Goal: Task Accomplishment & Management: Complete application form

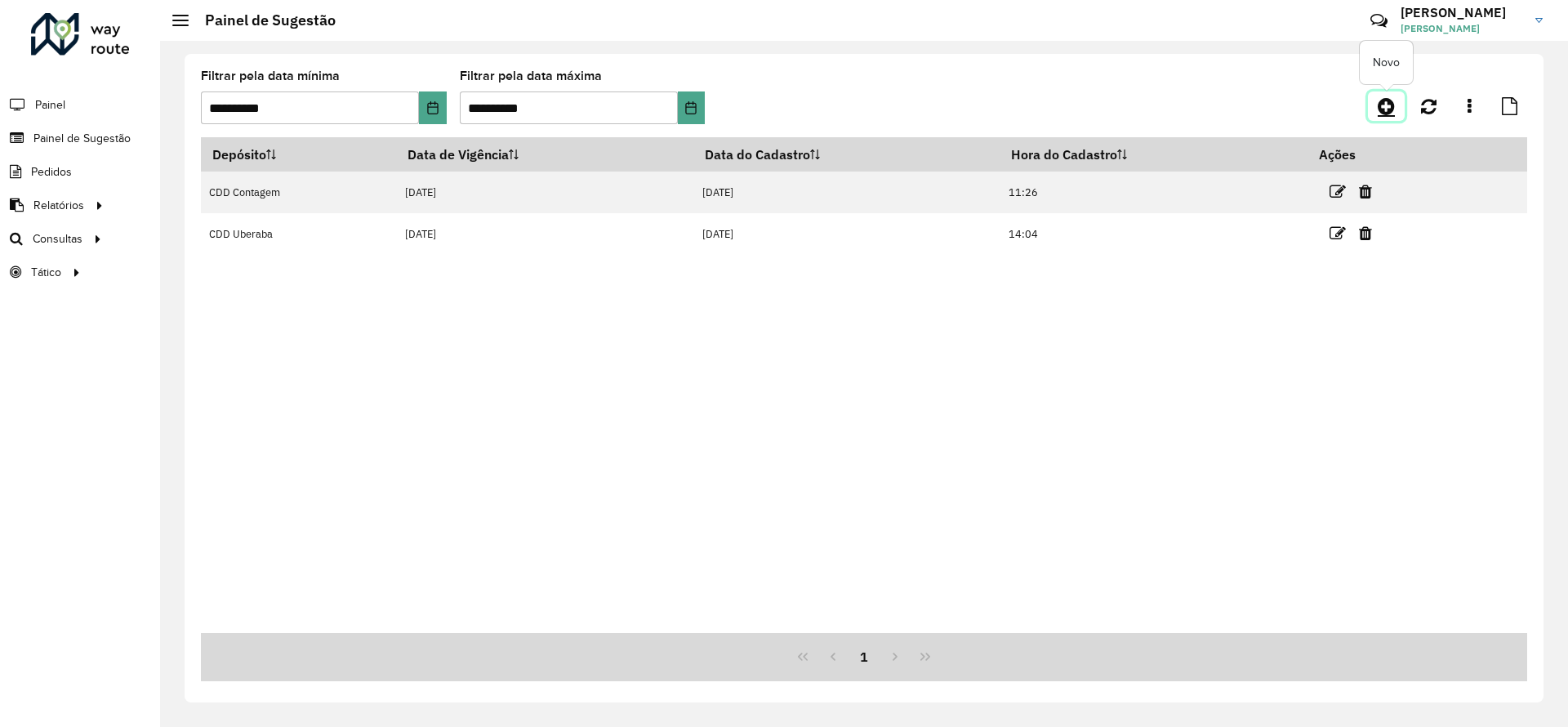
click at [1393, 104] on icon at bounding box center [1386, 106] width 17 height 20
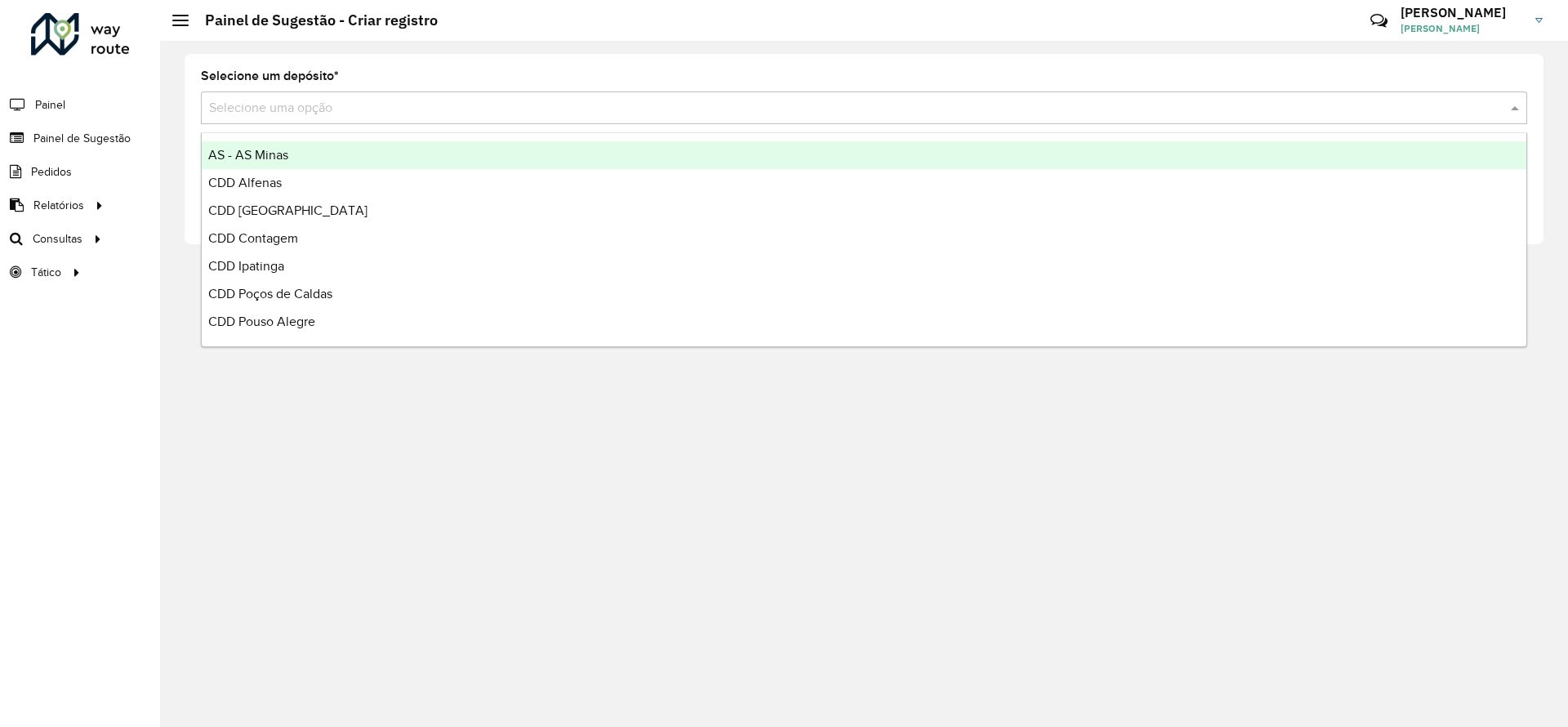
click at [760, 111] on input "text" at bounding box center [847, 108] width 1277 height 20
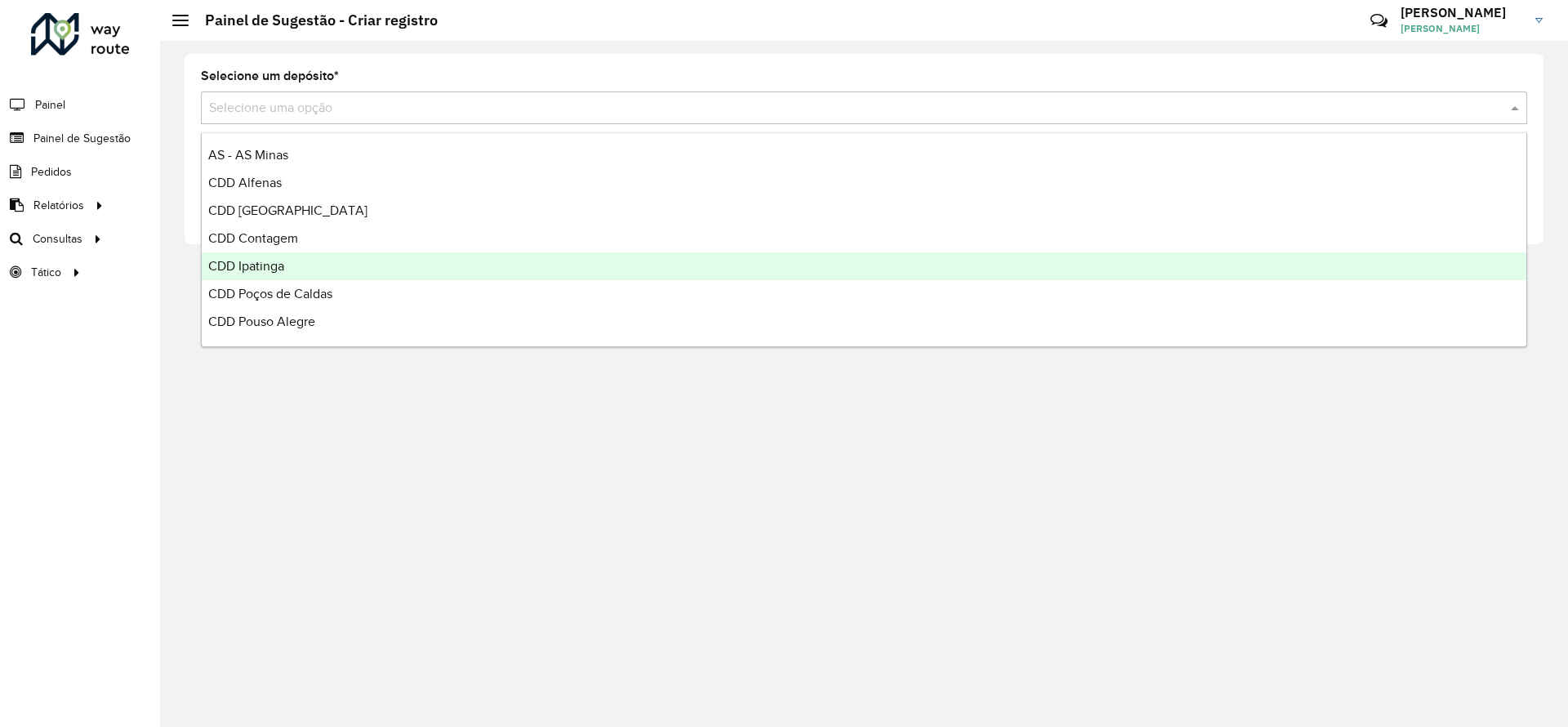
click at [480, 259] on div "CDD Ipatinga" at bounding box center [863, 266] width 1324 height 28
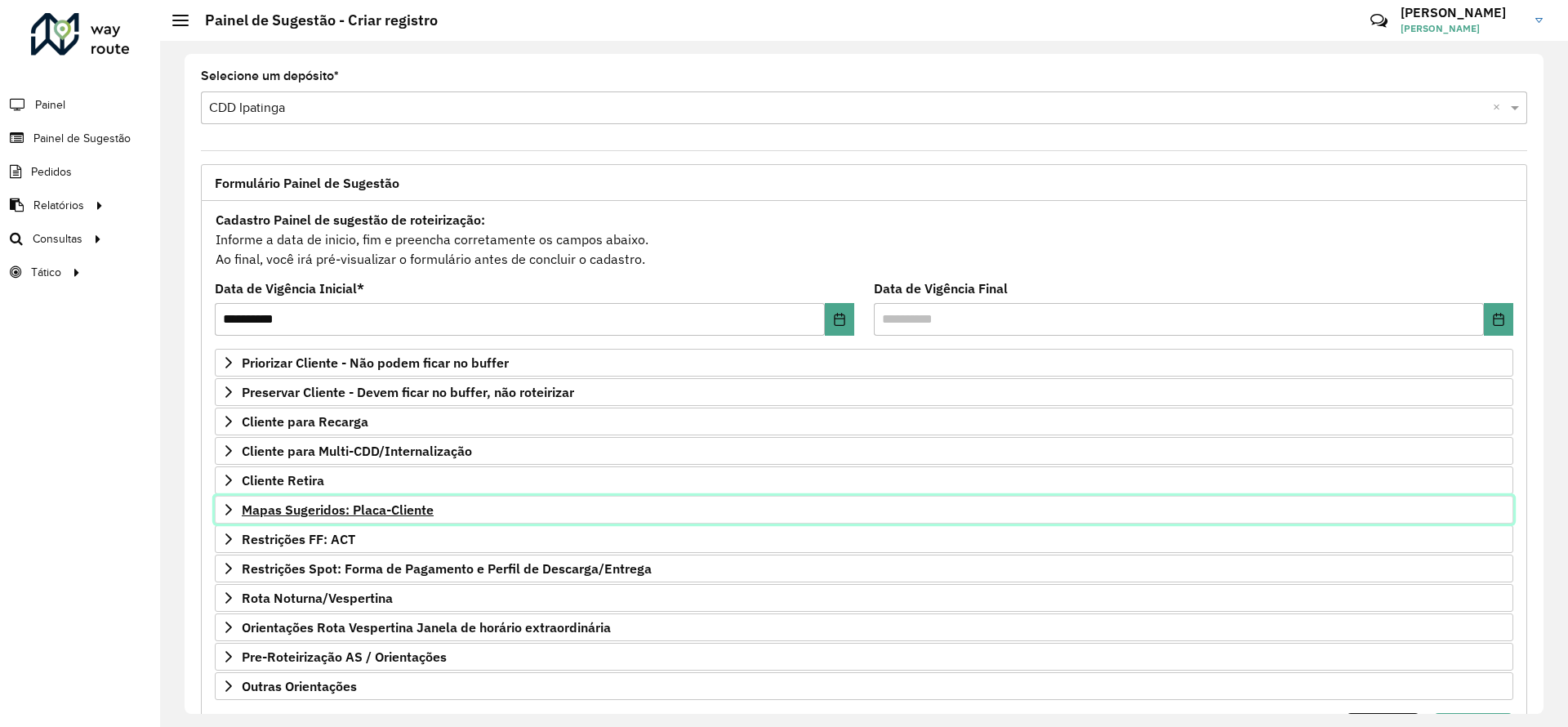
click at [360, 509] on span "Mapas Sugeridos: Placa-Cliente" at bounding box center [337, 510] width 192 height 13
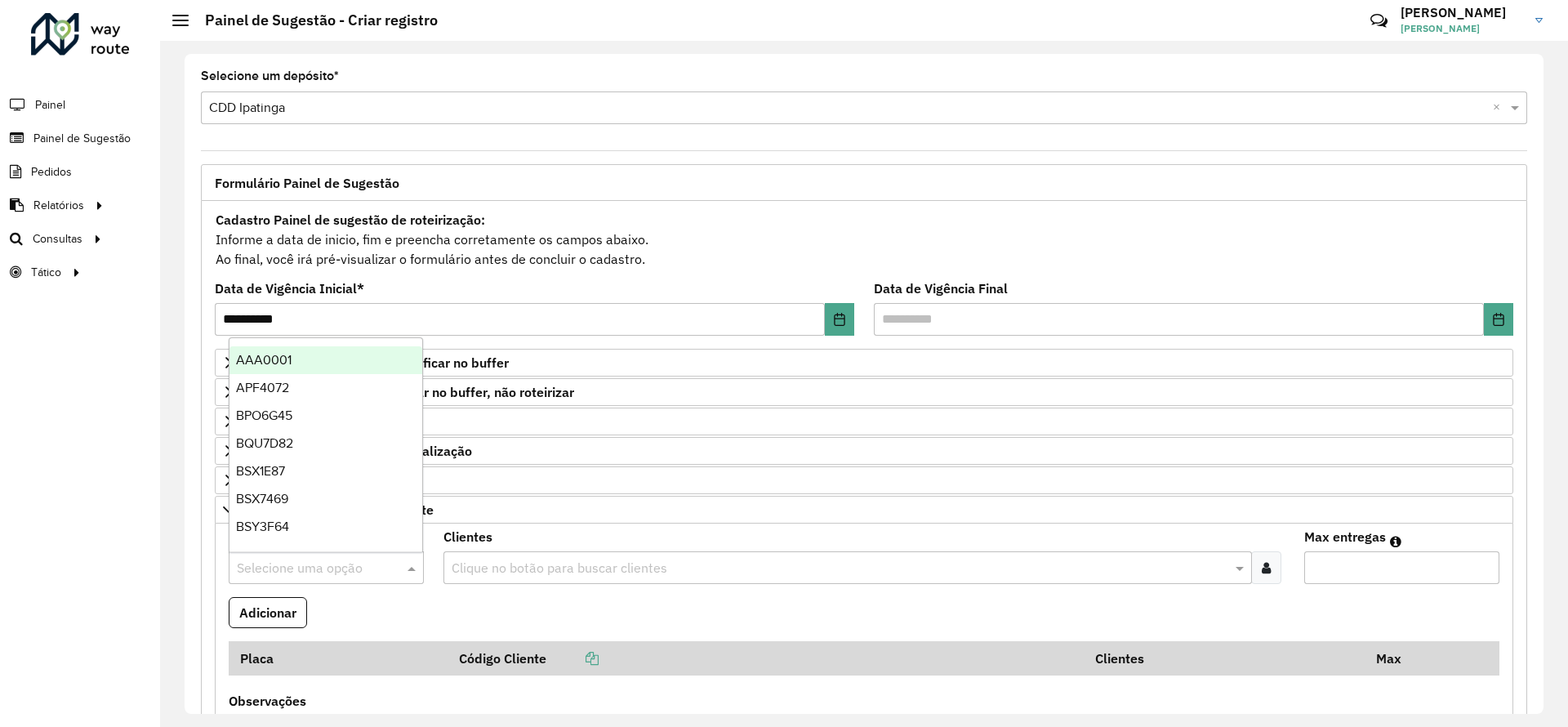
click at [311, 558] on input "text" at bounding box center [310, 568] width 146 height 20
type input "**"
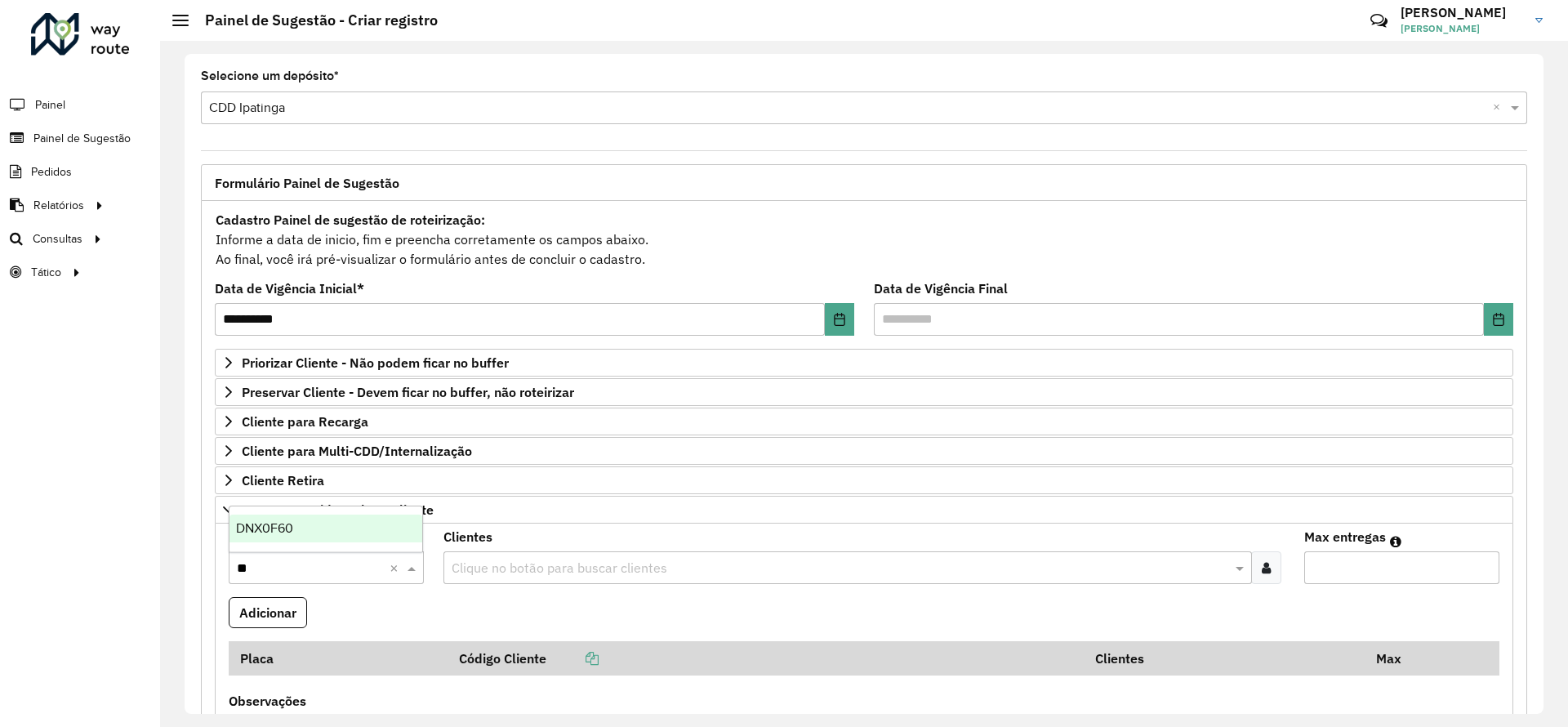
click at [325, 515] on div "DNX0F60" at bounding box center [326, 528] width 193 height 28
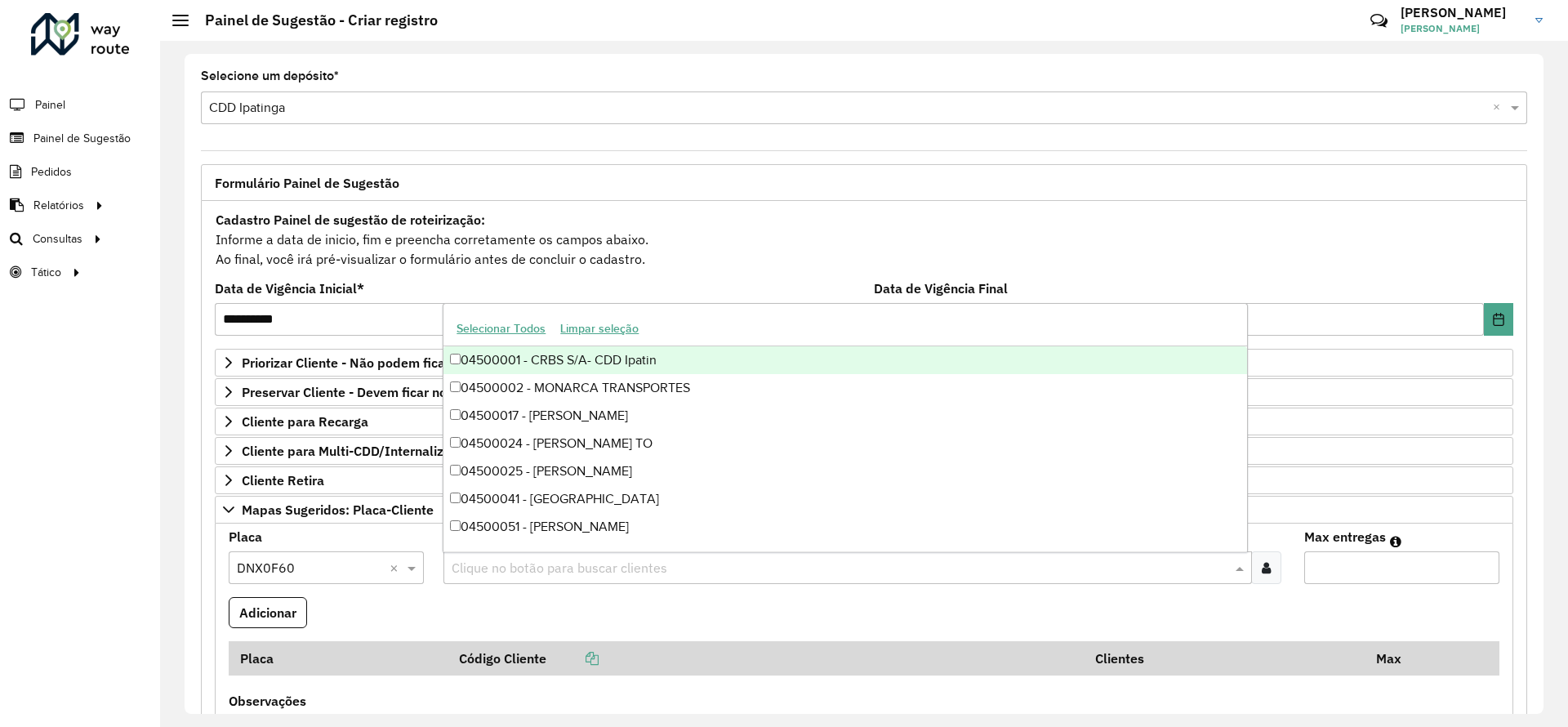
click at [530, 566] on input "text" at bounding box center [840, 568] width 784 height 20
type input "*****"
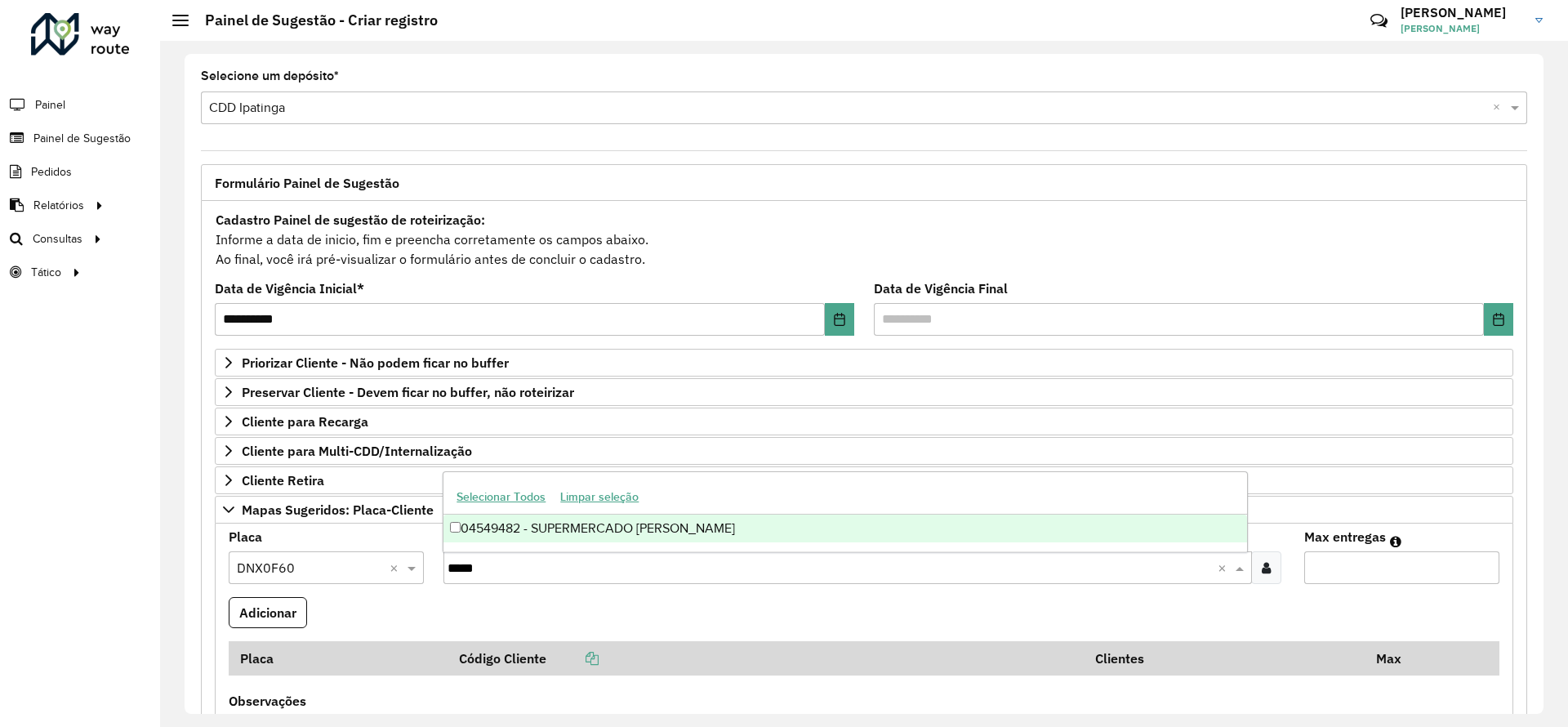
click at [608, 526] on div "04549482 - SUPERMERCADO GARCIA" at bounding box center [844, 528] width 803 height 28
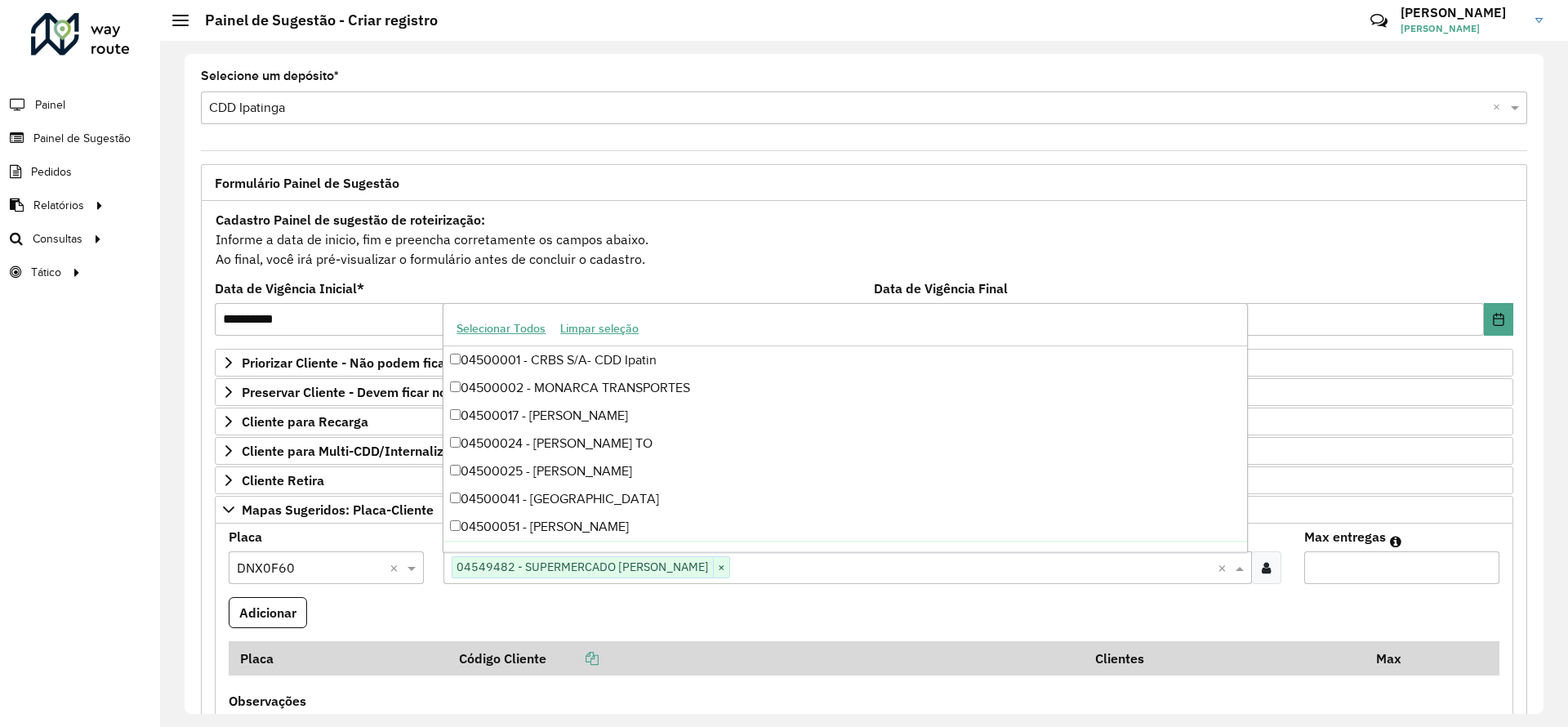
click at [1349, 574] on input "Max entregas" at bounding box center [1402, 567] width 195 height 33
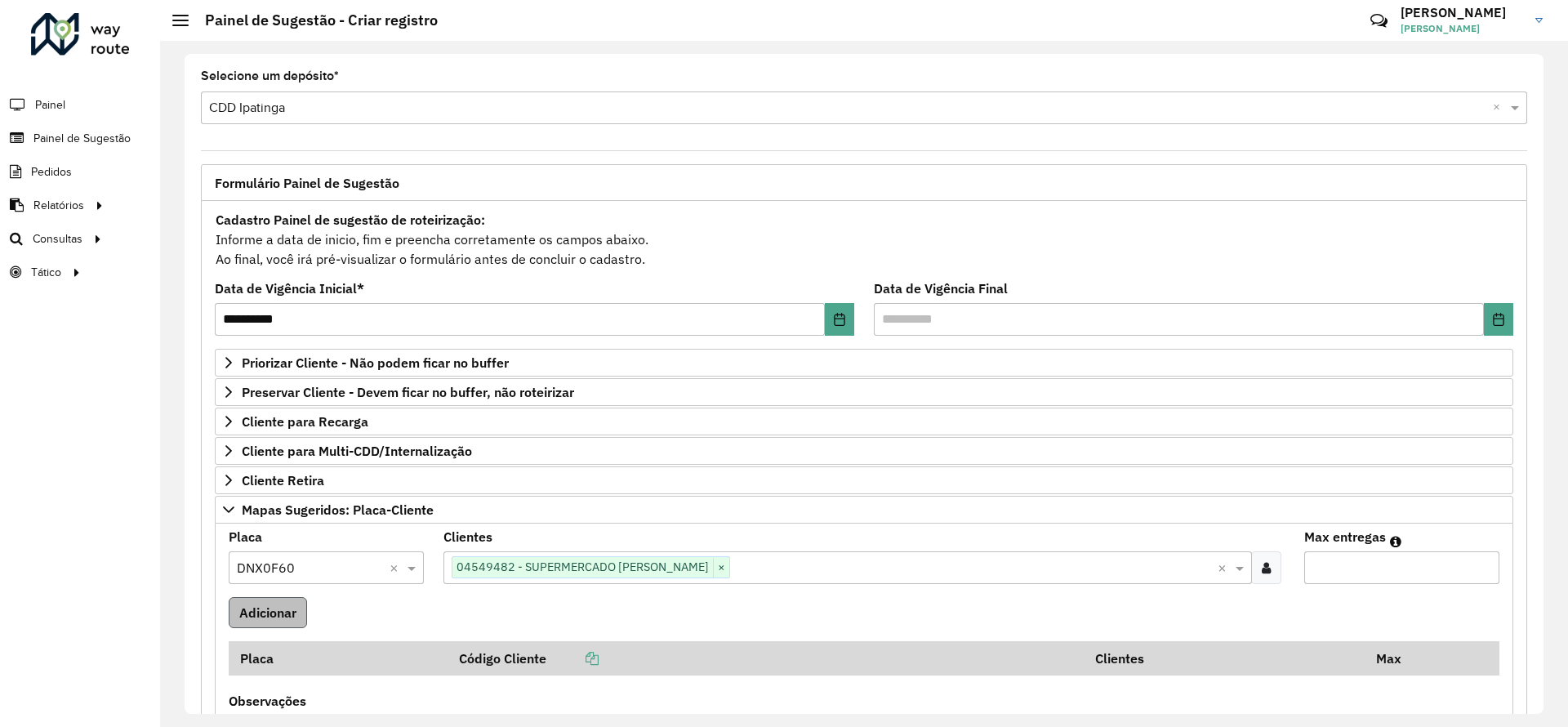
type input "*"
click at [296, 606] on button "Adicionar" at bounding box center [268, 612] width 79 height 31
